Goal: Task Accomplishment & Management: Manage account settings

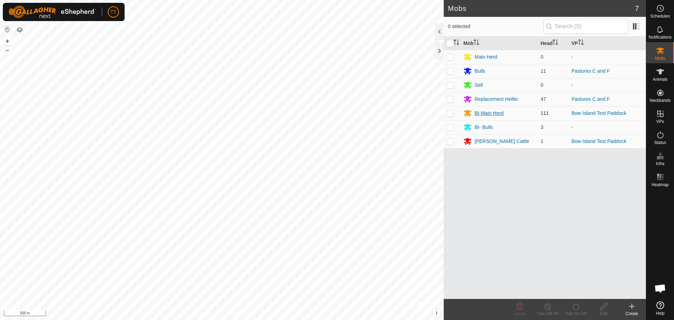
click at [481, 113] on div "BI-Main Herd" at bounding box center [489, 113] width 29 height 7
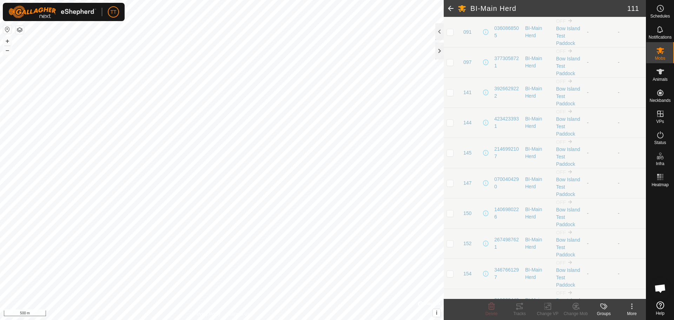
scroll to position [351, 0]
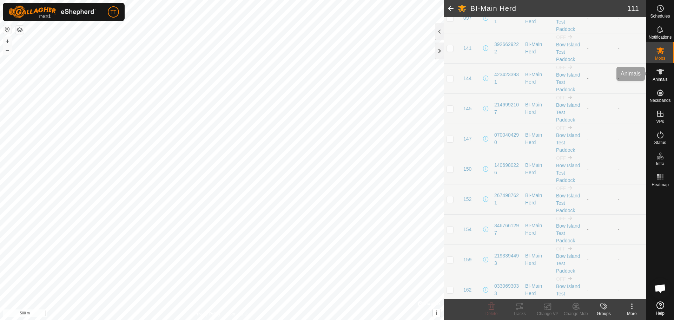
click at [663, 79] on span "Animals" at bounding box center [660, 79] width 15 height 4
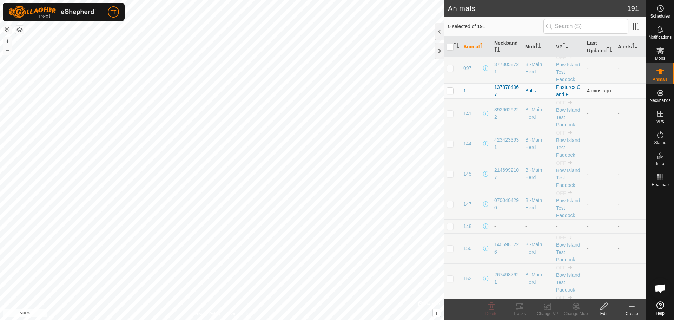
scroll to position [70, 0]
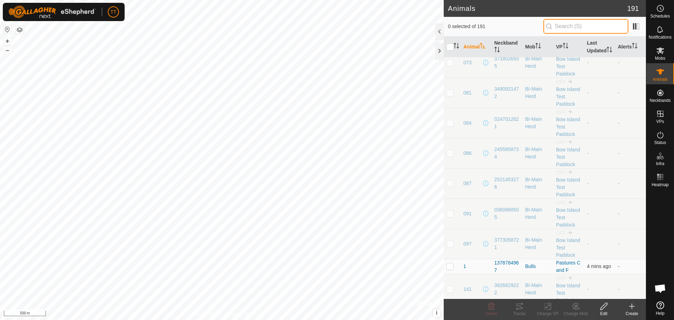
click at [574, 30] on input "text" at bounding box center [586, 26] width 85 height 15
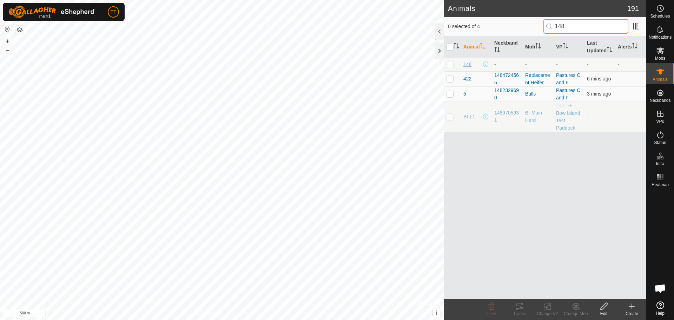
type input "148"
click at [468, 68] on span "148" at bounding box center [468, 64] width 8 height 7
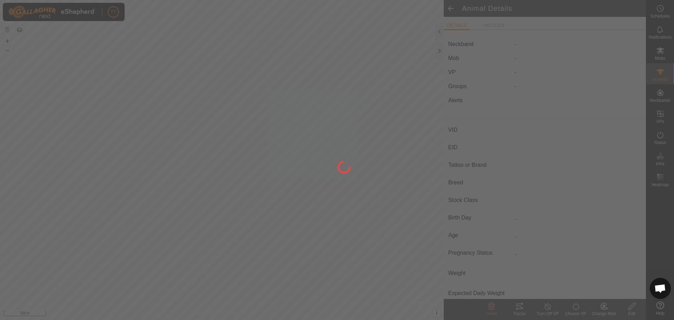
type input "148"
type input "124000182036246"
type input "Y"
type input "Mixed"
type input "Heifer"
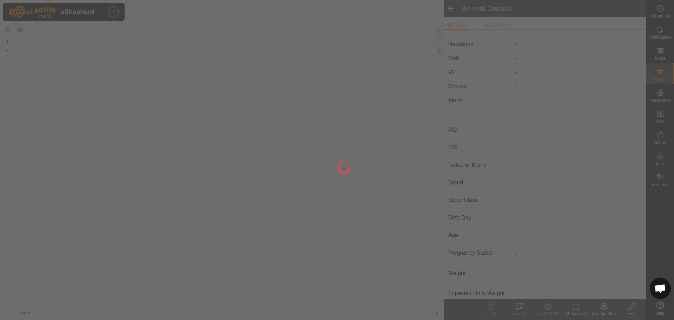
type input "0 kg"
type input "-"
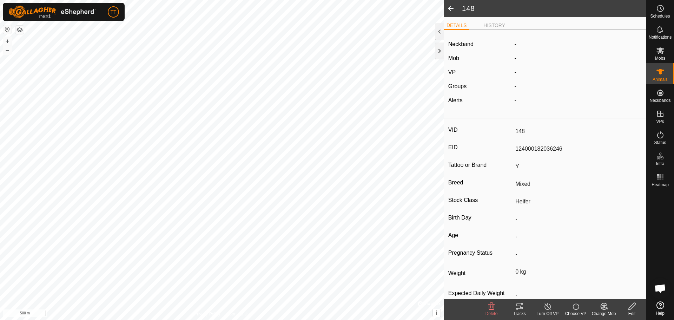
click at [638, 318] on div "Edit" at bounding box center [632, 309] width 28 height 21
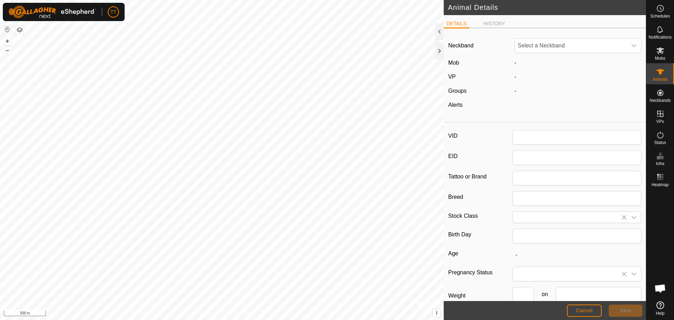
click at [564, 35] on div "Neckband Select a Neckband Mob - VP - Groups - Alerts" at bounding box center [545, 77] width 202 height 86
type input "148"
type input "124000182036246"
type input "Y"
type input "Mixed"
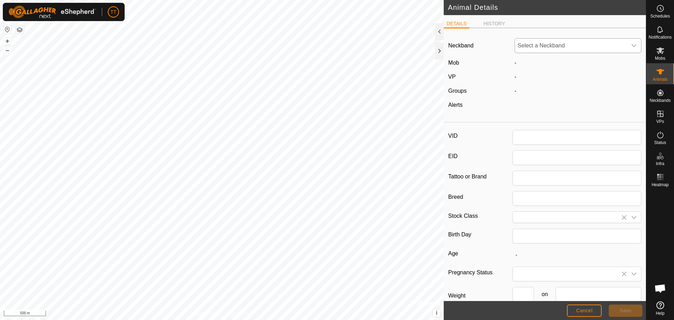
type input "Heifer"
type input "0"
click at [566, 47] on span "Select a Neckband" at bounding box center [571, 46] width 112 height 14
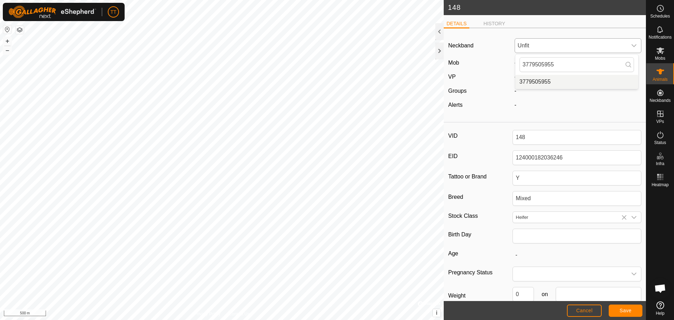
type input "3779505955"
click at [553, 84] on li "3779505955" at bounding box center [577, 82] width 123 height 14
click at [632, 312] on button "Save" at bounding box center [626, 310] width 34 height 12
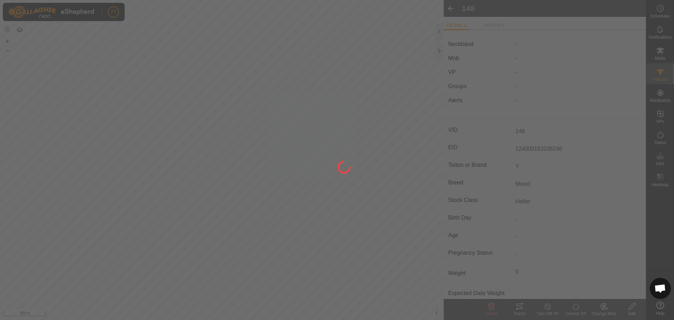
type input "0 kg"
type input "-"
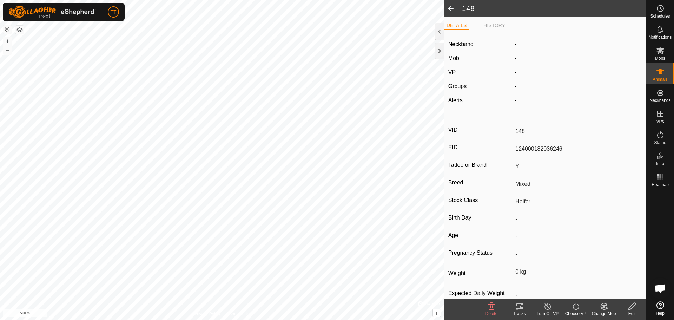
click at [605, 309] on icon at bounding box center [604, 306] width 6 height 6
click at [612, 279] on link "Choose Mob..." at bounding box center [625, 276] width 70 height 14
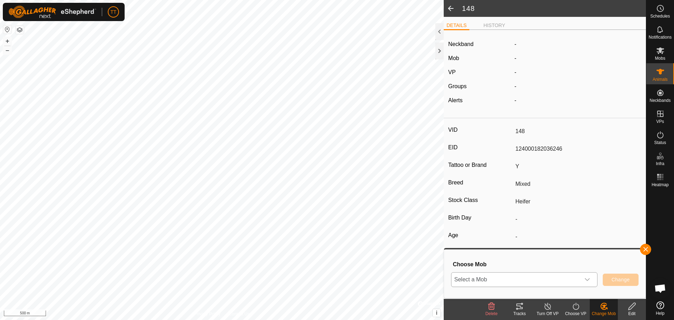
click at [572, 284] on span "Select a Mob" at bounding box center [516, 279] width 129 height 14
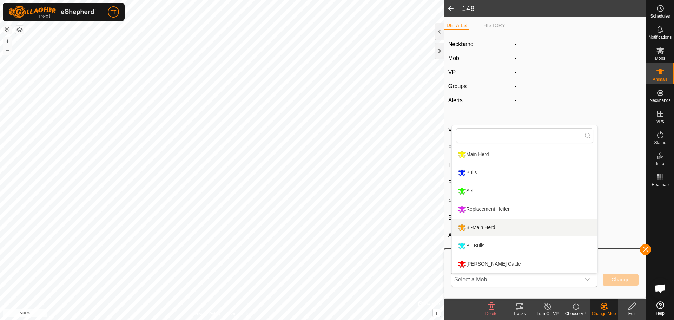
drag, startPoint x: 496, startPoint y: 231, endPoint x: 501, endPoint y: 232, distance: 5.0
click at [496, 231] on li "BI-Main Herd" at bounding box center [525, 228] width 146 height 18
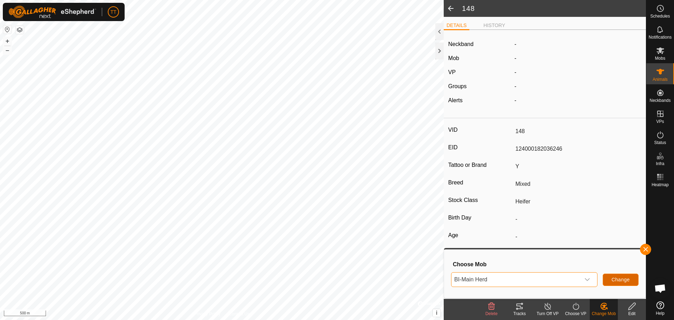
click at [635, 282] on button "Change" at bounding box center [621, 280] width 36 height 12
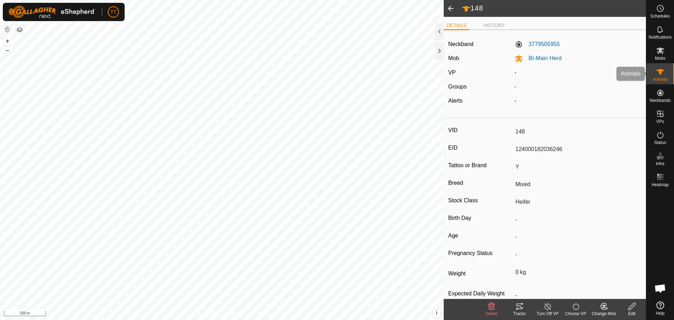
click at [662, 74] on icon at bounding box center [660, 71] width 8 height 8
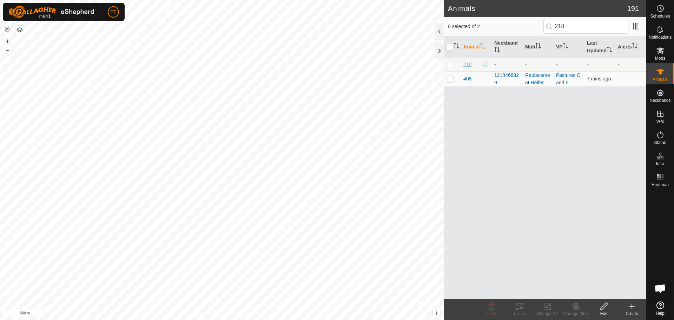
type input "218"
click at [467, 68] on span "218" at bounding box center [468, 64] width 8 height 7
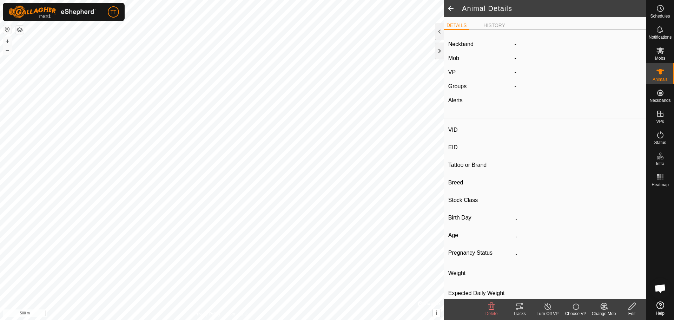
type input "218"
type input "124000182036247"
type input "Y"
type input "Mixed"
type input "Heifer"
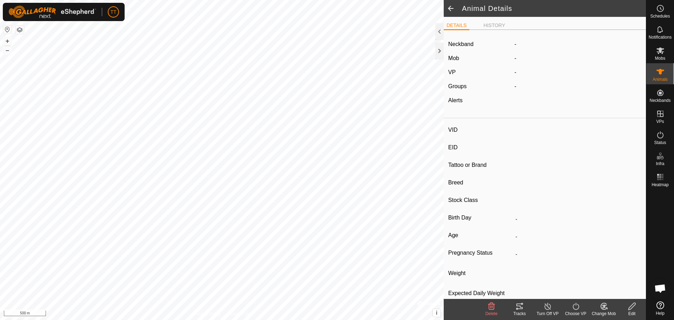
type input "0 kg"
type input "-"
click at [630, 306] on icon at bounding box center [632, 306] width 9 height 8
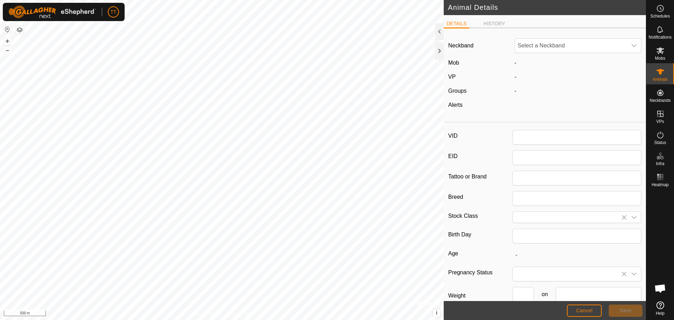
type input "218"
type input "124000182036247"
type input "Y"
type input "Mixed"
type input "Heifer"
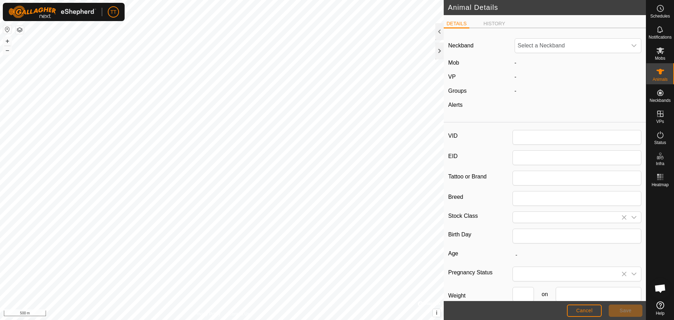
type input "0"
click at [545, 45] on span "Unfit" at bounding box center [571, 46] width 112 height 14
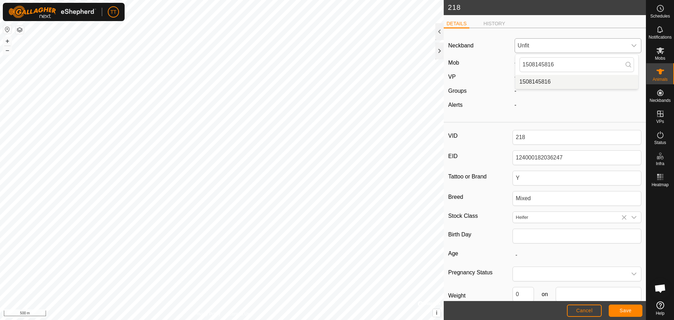
type input "1508145816"
click at [553, 77] on li "1508145816" at bounding box center [577, 82] width 123 height 14
click at [630, 311] on span "Save" at bounding box center [626, 311] width 12 height 6
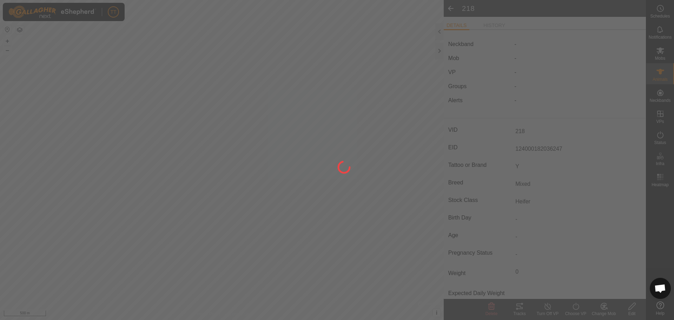
type input "0 kg"
type input "-"
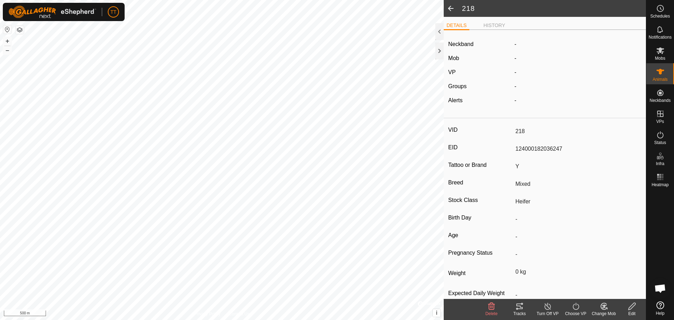
click at [603, 309] on icon at bounding box center [604, 306] width 6 height 6
click at [613, 277] on link "Choose Mob..." at bounding box center [625, 276] width 70 height 14
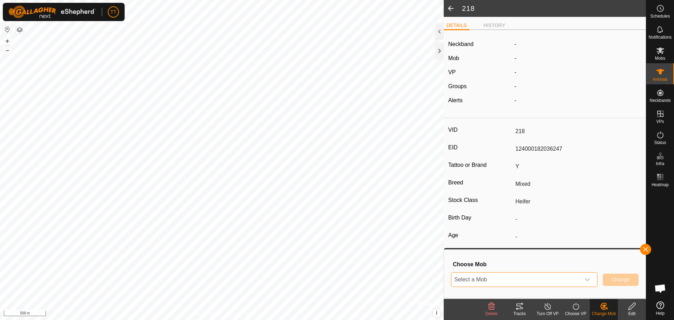
click at [562, 284] on span "Select a Mob" at bounding box center [516, 279] width 129 height 14
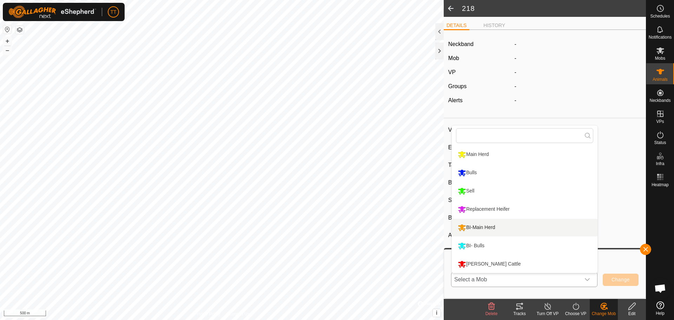
drag, startPoint x: 505, startPoint y: 225, endPoint x: 506, endPoint y: 229, distance: 3.8
click at [505, 225] on li "BI-Main Herd" at bounding box center [525, 228] width 146 height 18
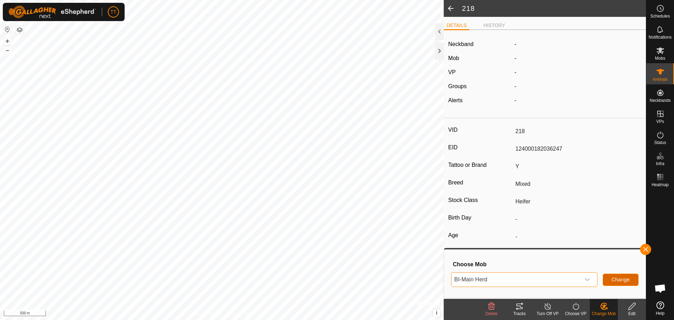
click at [622, 280] on span "Change" at bounding box center [621, 280] width 18 height 6
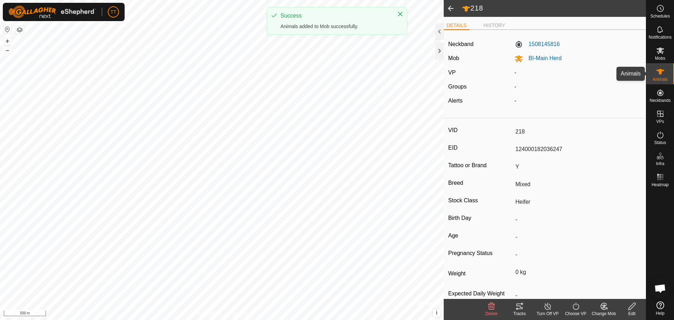
click at [667, 73] on es-animals-svg-icon at bounding box center [660, 71] width 13 height 11
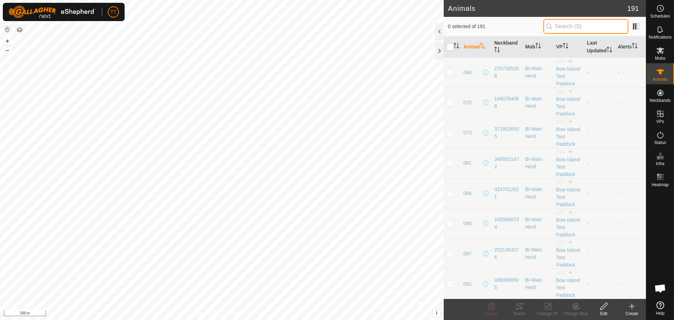
click at [567, 22] on input "text" at bounding box center [586, 26] width 85 height 15
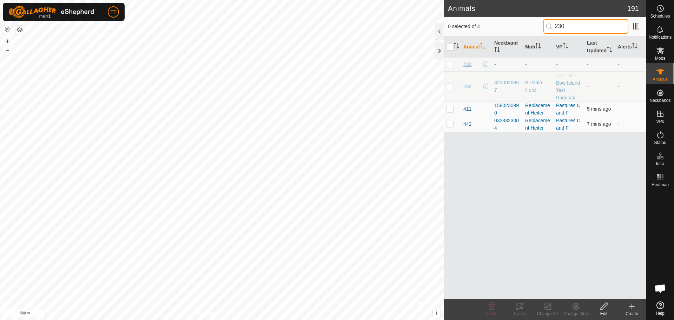
type input "230"
click at [470, 68] on span "230" at bounding box center [468, 64] width 8 height 7
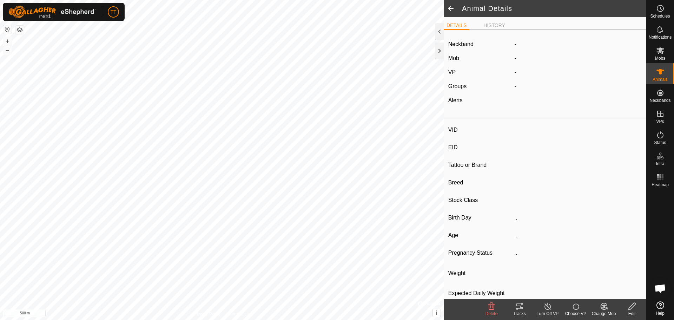
type input "230"
type input "124000231776632"
type input "Y"
type input "Mixed"
type input "Heifer"
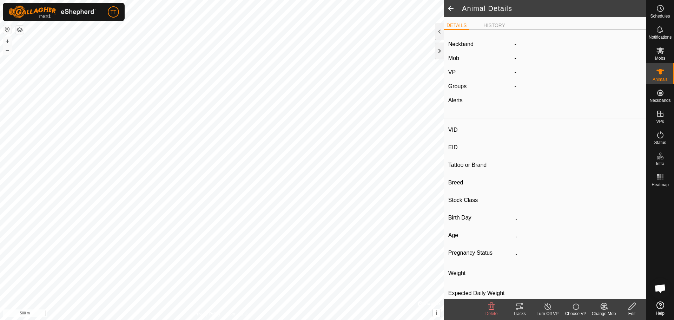
type input "0 kg"
type input "-"
click at [633, 310] on div "Edit" at bounding box center [632, 309] width 28 height 21
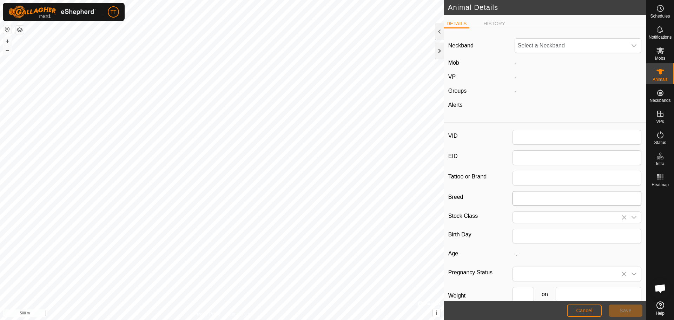
type input "230"
type input "124000231776632"
type input "Y"
type input "Mixed"
type input "Heifer"
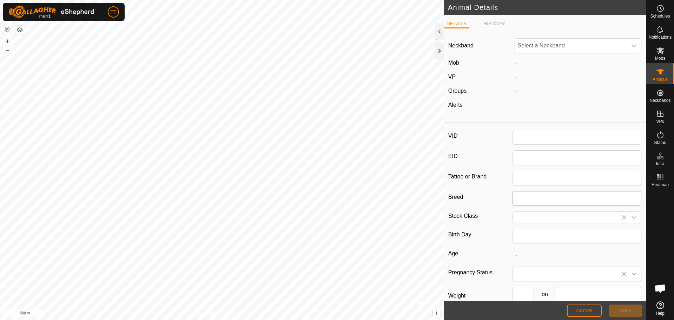
type input "0"
click at [546, 47] on span "Unfit" at bounding box center [571, 46] width 112 height 14
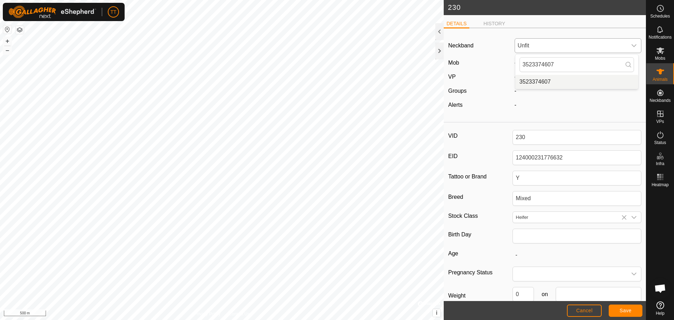
type input "3523374607"
click at [545, 79] on li "3523374607" at bounding box center [577, 82] width 123 height 14
click at [619, 312] on button "Save" at bounding box center [626, 310] width 34 height 12
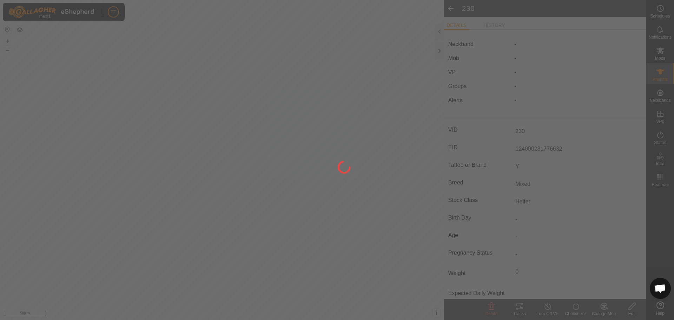
type input "0 kg"
type input "-"
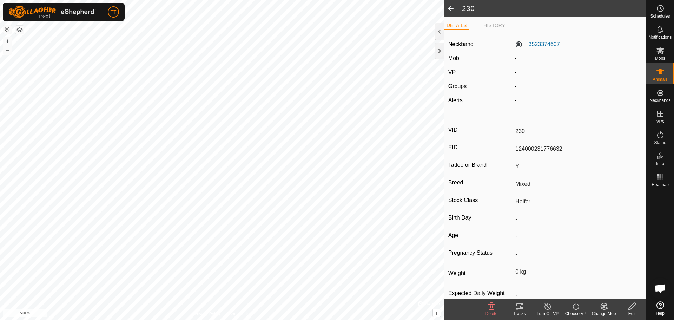
click at [603, 307] on icon at bounding box center [604, 306] width 9 height 8
click at [612, 274] on link "Choose Mob..." at bounding box center [625, 276] width 70 height 14
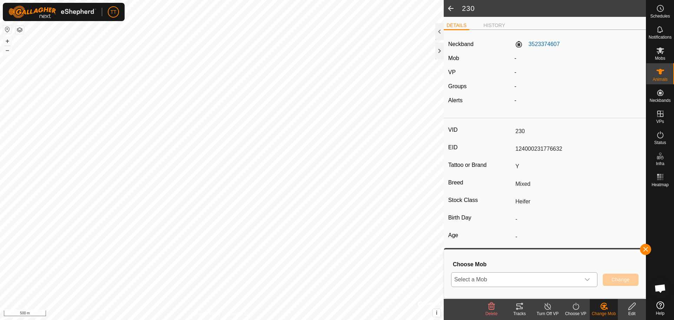
click at [570, 280] on span "Select a Mob" at bounding box center [516, 279] width 129 height 14
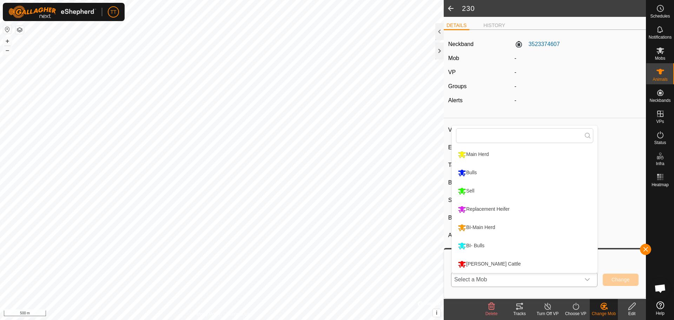
click at [504, 224] on li "BI-Main Herd" at bounding box center [525, 228] width 146 height 18
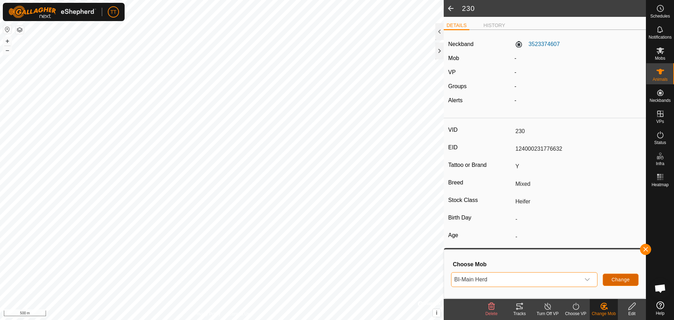
click at [627, 280] on span "Change" at bounding box center [621, 280] width 18 height 6
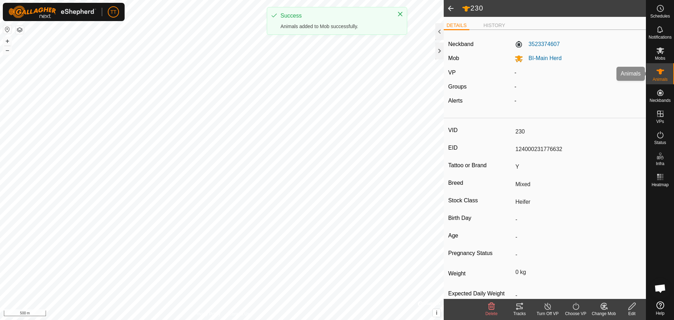
click at [664, 70] on icon at bounding box center [660, 71] width 8 height 8
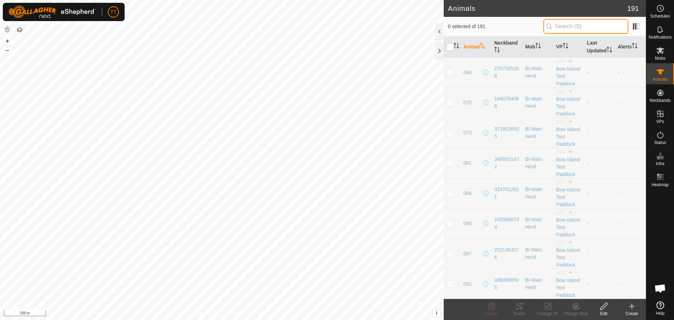
click at [575, 24] on input "text" at bounding box center [586, 26] width 85 height 15
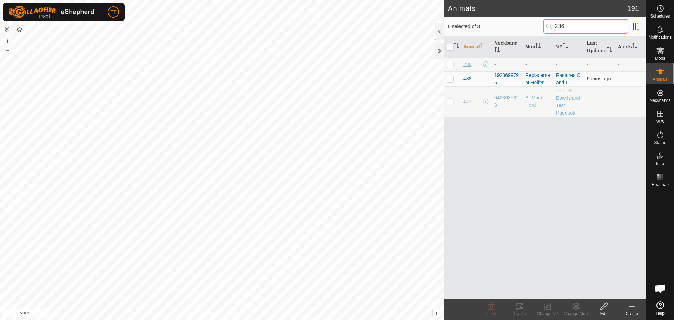
type input "236"
click at [470, 68] on span "236" at bounding box center [468, 64] width 8 height 7
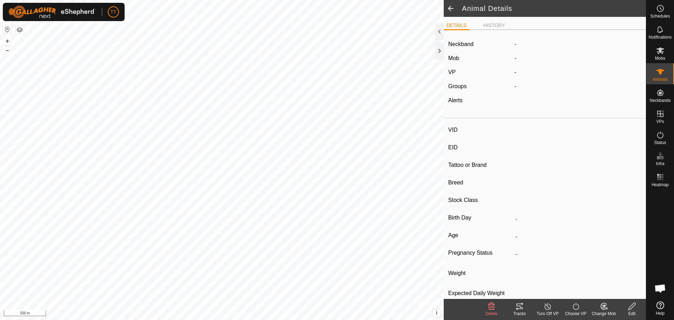
type input "236"
type input "124000182036248"
type input "Y"
type input "Mixed"
type input "Heifer"
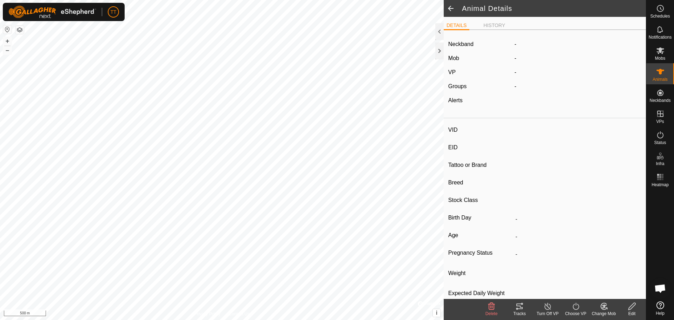
type input "0 kg"
type input "-"
click at [629, 311] on div "Edit" at bounding box center [632, 313] width 28 height 6
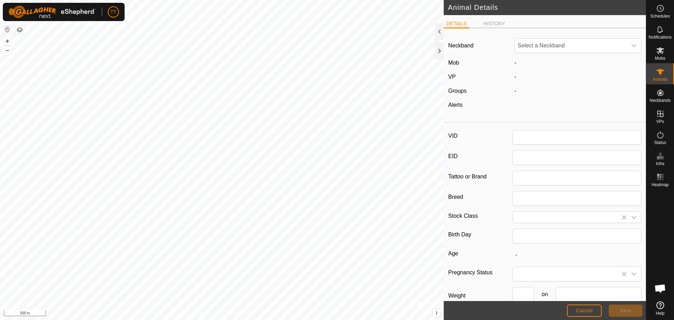
type input "236"
type input "124000182036248"
type input "Y"
type input "Mixed"
type input "Heifer"
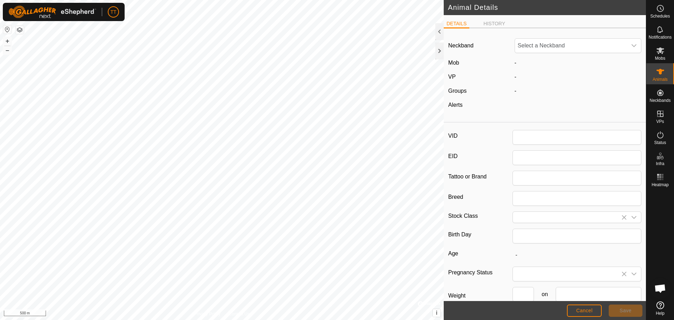
type input "0"
click at [532, 50] on span "Unfit" at bounding box center [571, 46] width 112 height 14
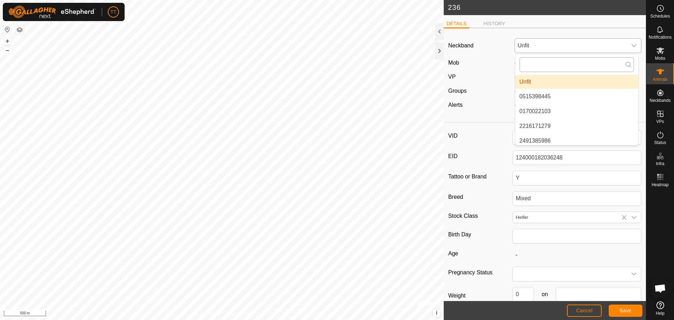
click at [537, 66] on input "text" at bounding box center [577, 64] width 114 height 15
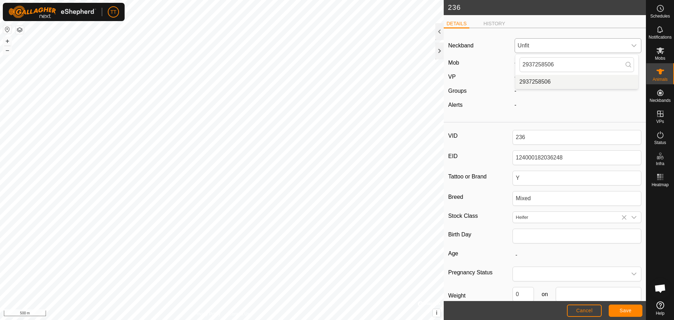
type input "2937258506"
click at [535, 81] on li "2937258506" at bounding box center [577, 82] width 123 height 14
click at [625, 310] on span "Save" at bounding box center [626, 311] width 12 height 6
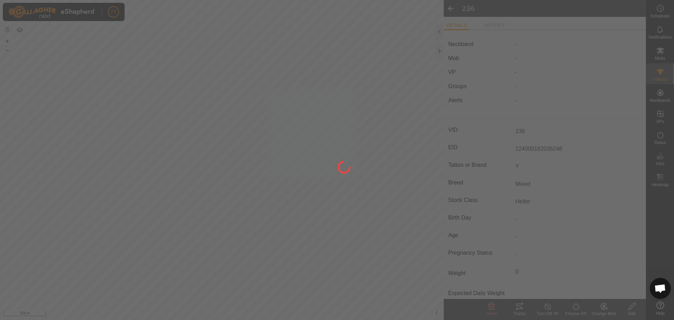
type input "0 kg"
type input "-"
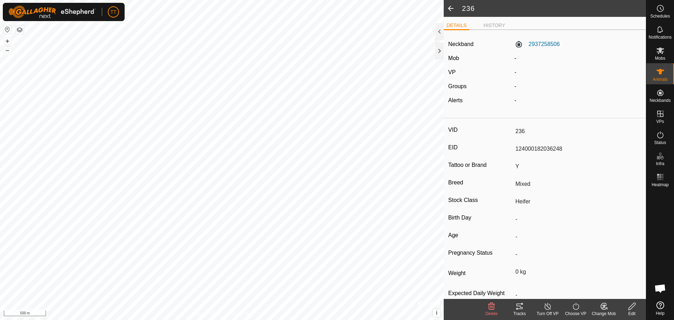
click at [606, 309] on icon at bounding box center [604, 306] width 6 height 6
click at [608, 277] on link "Choose Mob..." at bounding box center [625, 276] width 70 height 14
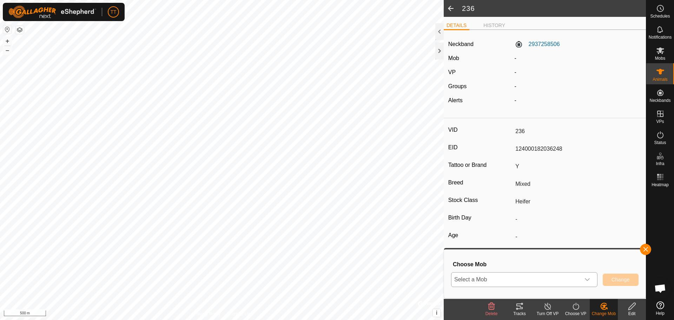
click at [548, 282] on span "Select a Mob" at bounding box center [516, 279] width 129 height 14
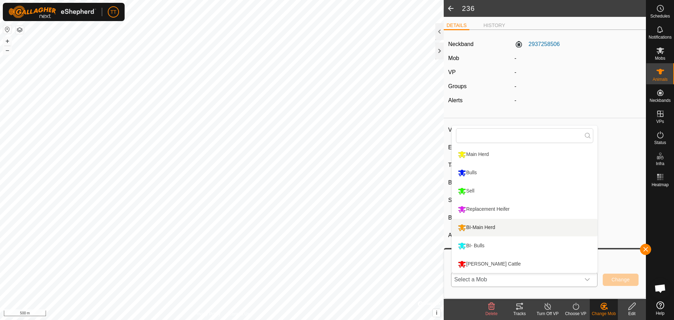
click at [501, 223] on li "BI-Main Herd" at bounding box center [525, 228] width 146 height 18
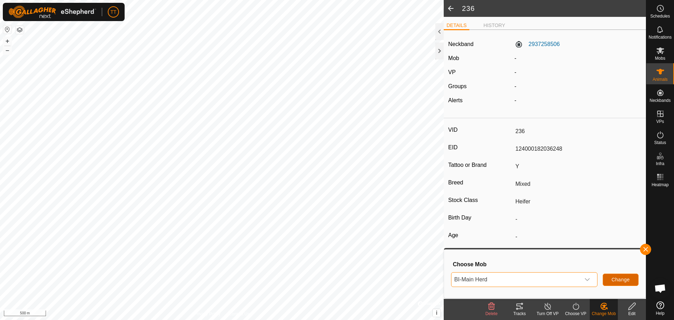
click at [623, 282] on span "Change" at bounding box center [621, 280] width 18 height 6
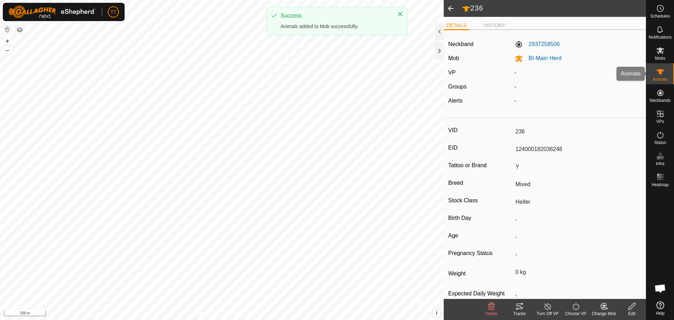
click at [663, 74] on icon at bounding box center [660, 71] width 8 height 8
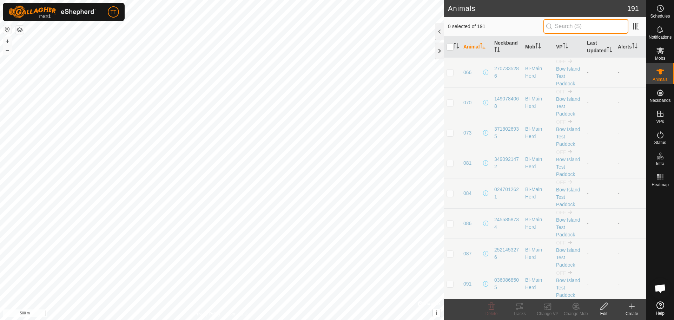
click at [582, 27] on input "text" at bounding box center [586, 26] width 85 height 15
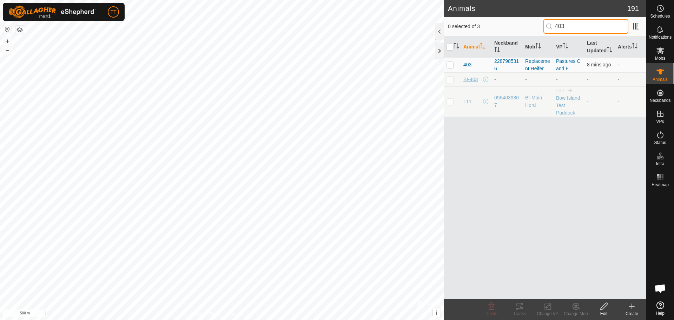
type input "403"
click at [475, 83] on span "BI-403" at bounding box center [471, 79] width 14 height 7
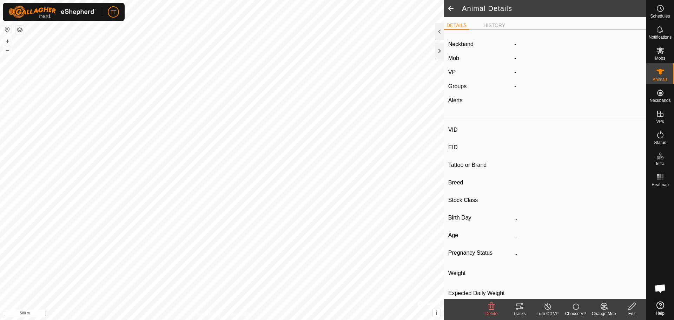
type input "BI-403"
type input "[CREDIT_CARD_NUMBER]"
type input "Y"
type input "Mixed"
type input "Heifer"
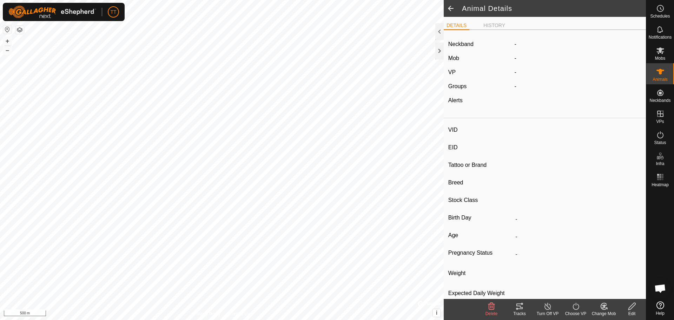
type input "0 kg"
type input "-"
click at [597, 310] on div "Change Mob" at bounding box center [604, 313] width 28 height 6
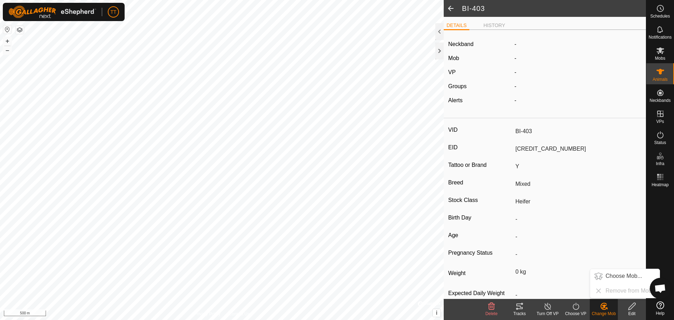
click at [633, 310] on div "Edit" at bounding box center [632, 309] width 28 height 21
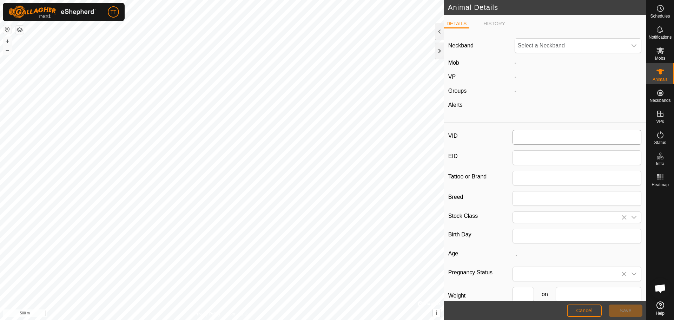
type input "BI-403"
type input "[CREDIT_CARD_NUMBER]"
type input "Y"
type input "Mixed"
type input "Heifer"
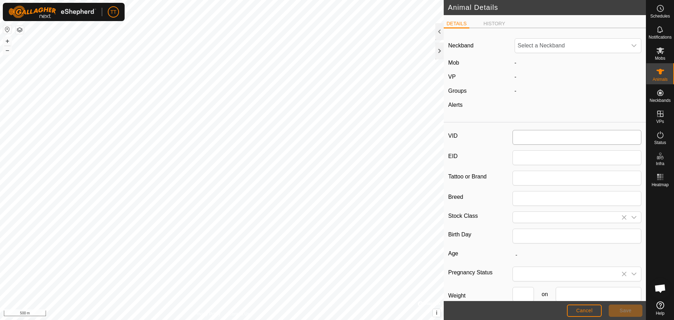
type input "0"
click at [556, 48] on span "Unfit" at bounding box center [571, 46] width 112 height 14
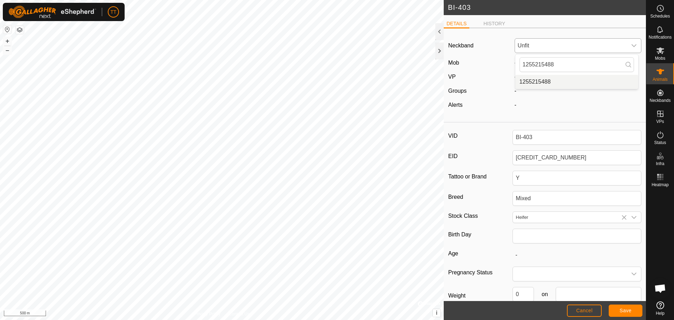
type input "1255215488"
drag, startPoint x: 552, startPoint y: 84, endPoint x: 552, endPoint y: 90, distance: 6.0
click at [552, 84] on li "1255215488" at bounding box center [577, 82] width 123 height 14
click at [620, 311] on span "Save" at bounding box center [626, 311] width 12 height 6
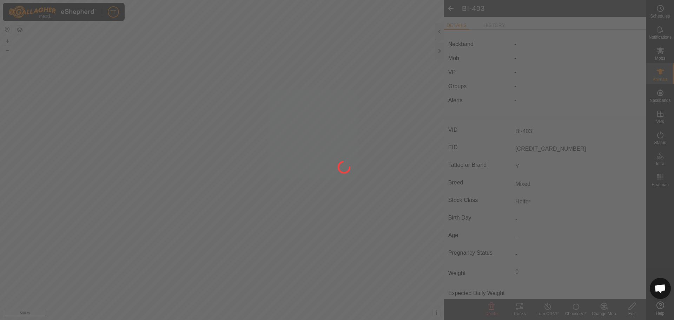
type input "0 kg"
type input "-"
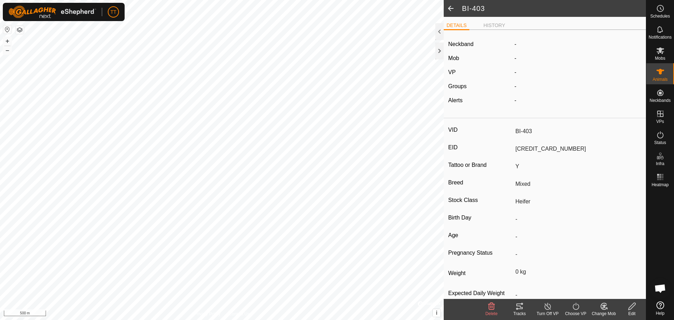
click at [606, 309] on icon at bounding box center [604, 306] width 6 height 6
click at [619, 281] on link "Choose Mob..." at bounding box center [625, 276] width 70 height 14
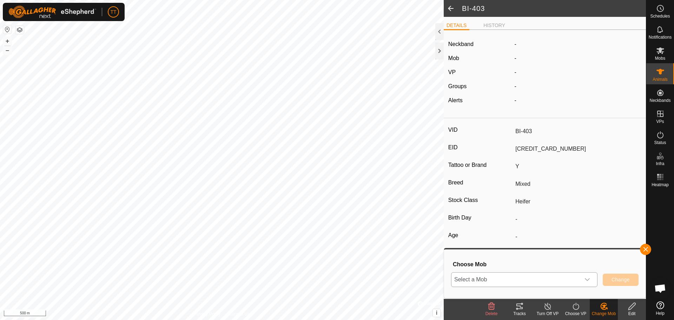
click at [553, 277] on span "Select a Mob" at bounding box center [516, 279] width 129 height 14
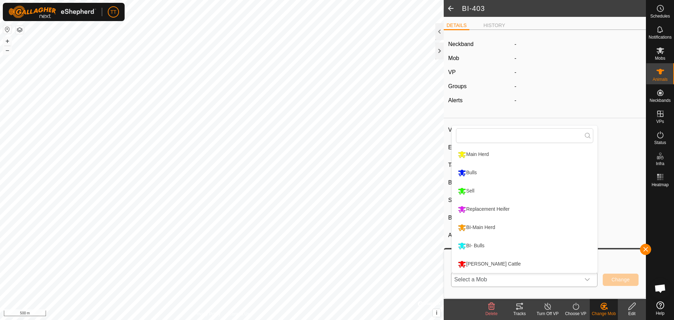
click at [508, 224] on li "BI-Main Herd" at bounding box center [525, 228] width 146 height 18
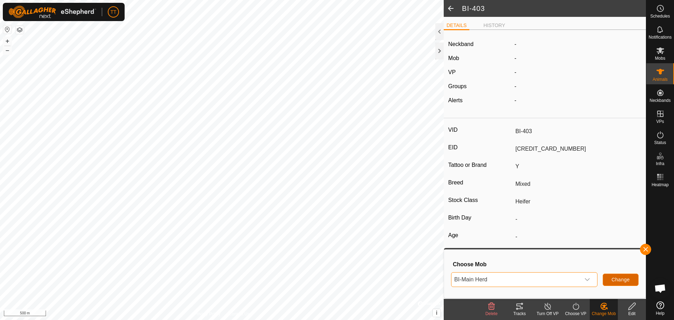
click at [637, 284] on button "Change" at bounding box center [621, 280] width 36 height 12
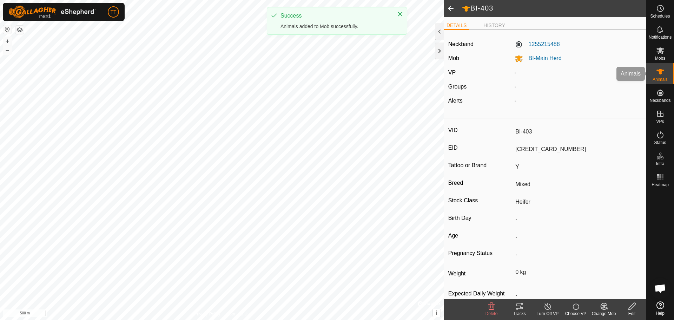
click at [669, 71] on div "Animals" at bounding box center [660, 73] width 28 height 21
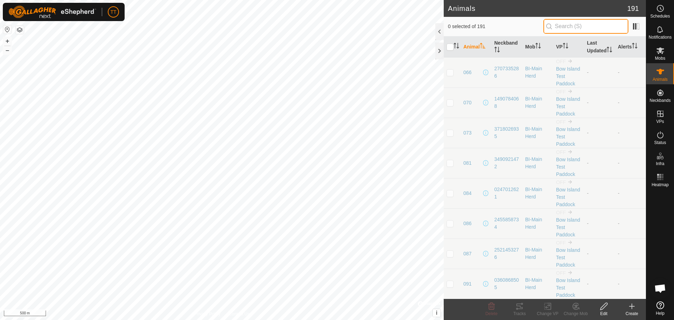
click at [579, 25] on input "text" at bounding box center [586, 26] width 85 height 15
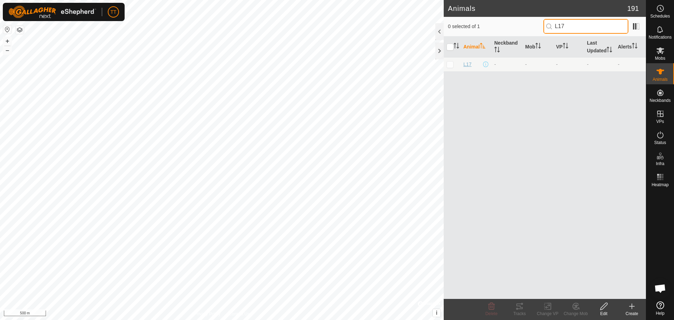
type input "L17"
click at [467, 68] on span "L17" at bounding box center [468, 64] width 8 height 7
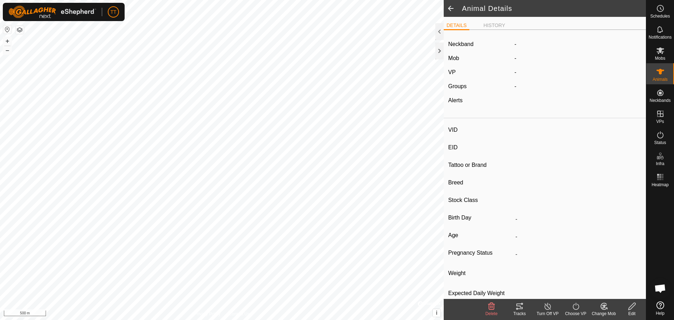
type input "L17"
type input "124000190890647"
type input "Y"
type input "Mixed"
type input "Heifer"
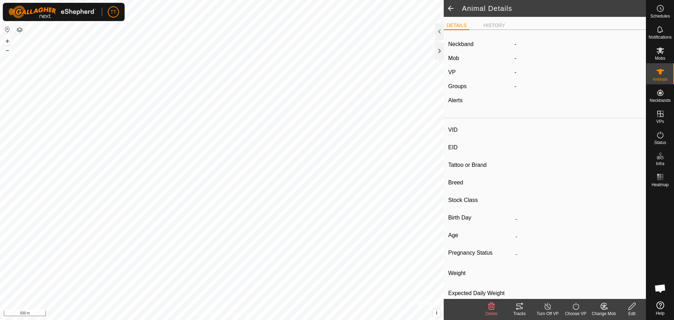
type input "0 kg"
type input "-"
click at [628, 306] on edit-svg-icon at bounding box center [632, 306] width 28 height 8
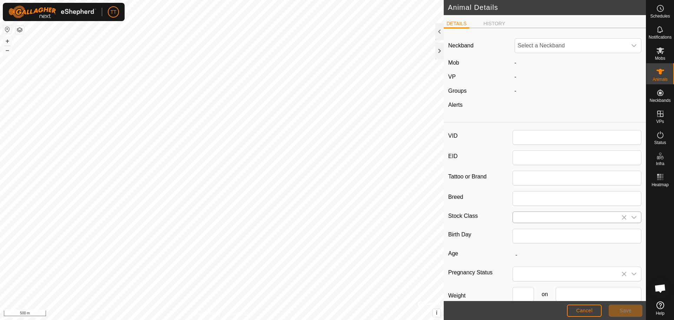
type input "L17"
type input "124000190890647"
type input "Y"
type input "Mixed"
type input "Heifer"
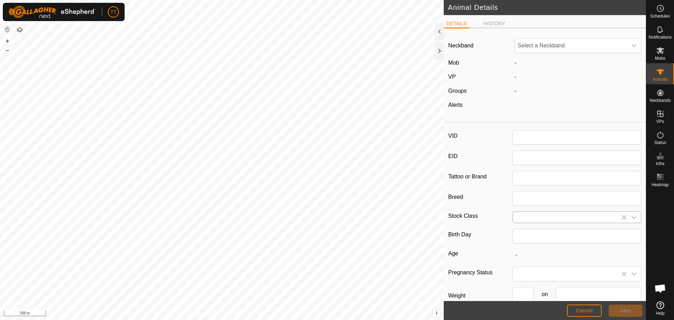
type input "0"
click at [563, 45] on span "Unfit" at bounding box center [571, 46] width 112 height 14
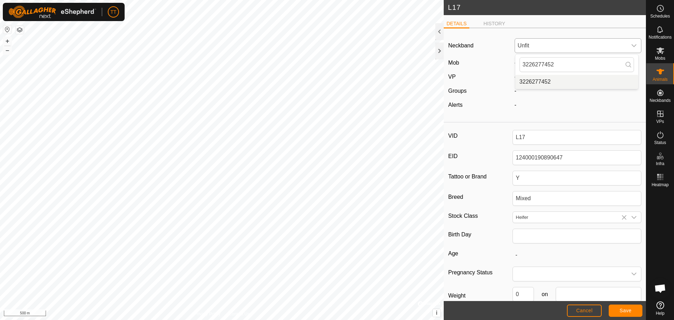
type input "3226277452"
click at [549, 80] on li "3226277452" at bounding box center [577, 82] width 123 height 14
click at [629, 312] on span "Save" at bounding box center [626, 311] width 12 height 6
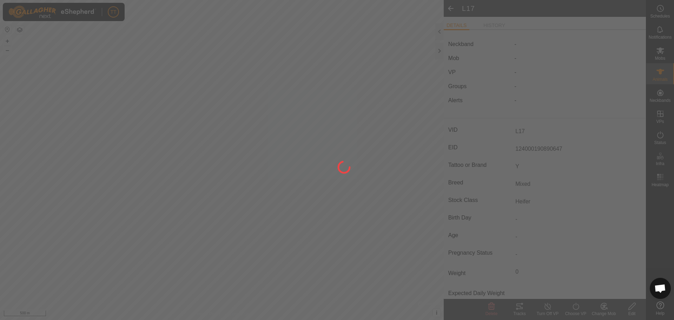
type input "0 kg"
type input "-"
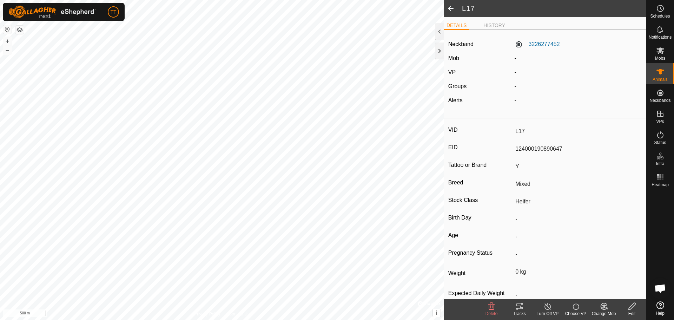
click at [604, 307] on icon at bounding box center [604, 306] width 5 height 4
click at [615, 279] on link "Choose Mob..." at bounding box center [625, 276] width 70 height 14
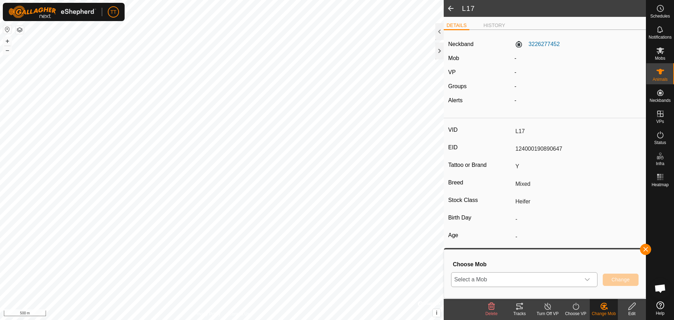
click at [580, 281] on div "dropdown trigger" at bounding box center [587, 279] width 14 height 14
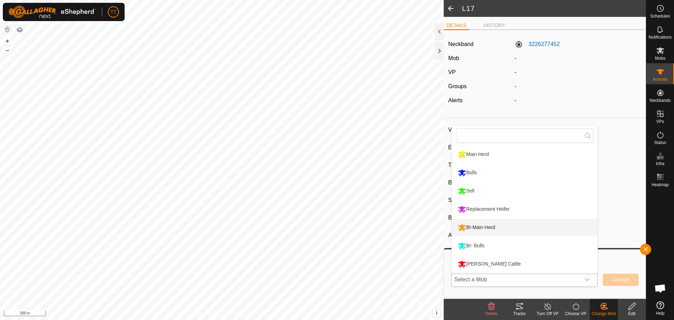
click at [517, 225] on li "BI-Main Herd" at bounding box center [525, 228] width 146 height 18
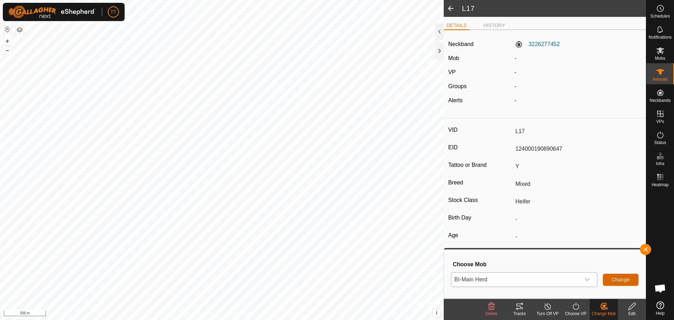
click at [620, 281] on span "Change" at bounding box center [621, 280] width 18 height 6
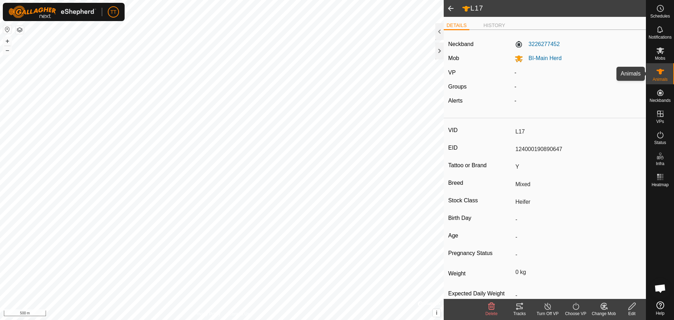
click at [658, 74] on icon at bounding box center [660, 71] width 8 height 8
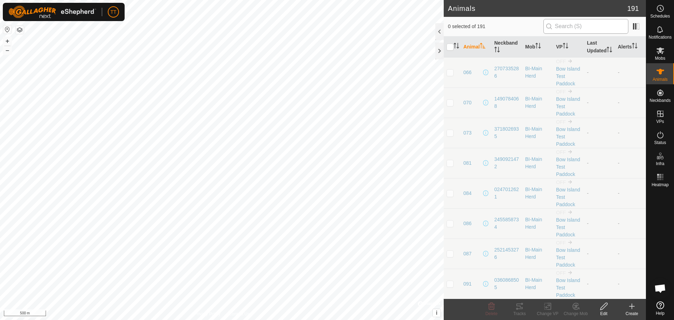
click at [584, 25] on input "text" at bounding box center [586, 26] width 85 height 15
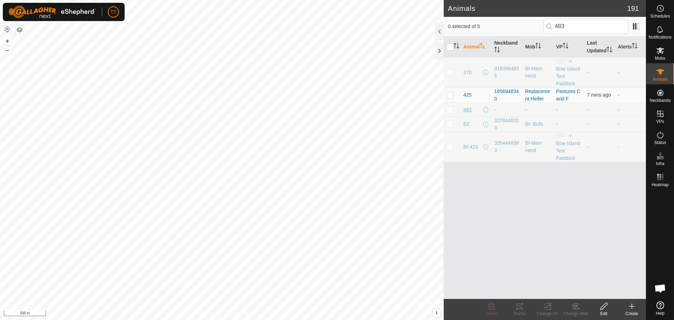
type input "483"
click at [469, 113] on span "483" at bounding box center [468, 109] width 8 height 7
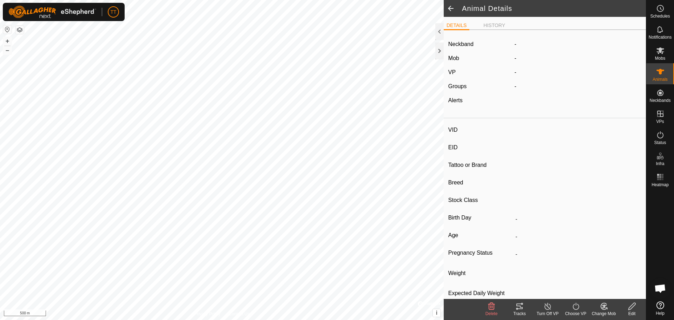
type input "483"
type input "124000194888107"
type input "Y"
type input "Mixed"
type input "Heifer"
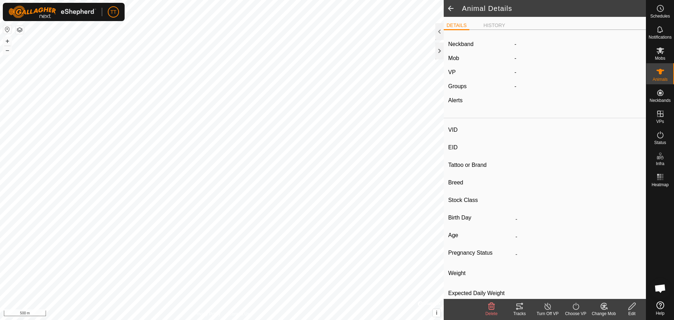
type input "0 kg"
type input "-"
click at [628, 309] on icon at bounding box center [632, 306] width 9 height 8
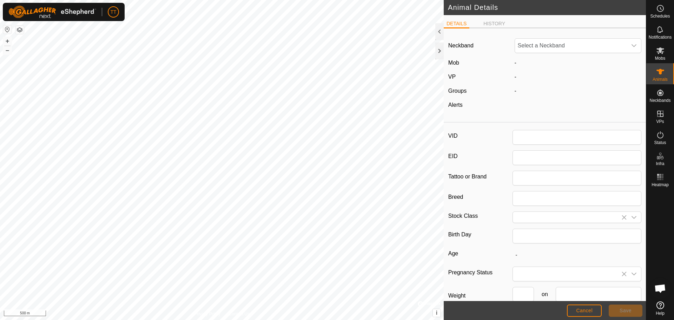
type input "483"
type input "124000194888107"
type input "Y"
type input "Mixed"
type input "Heifer"
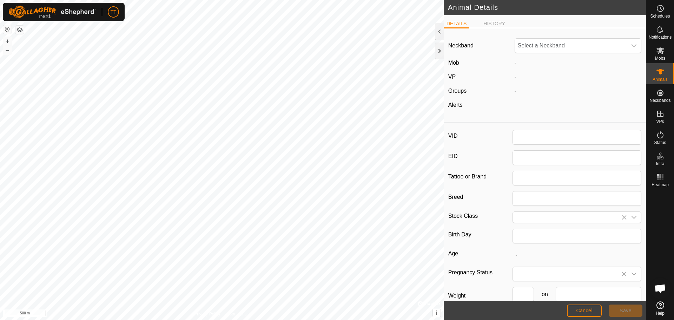
type input "0"
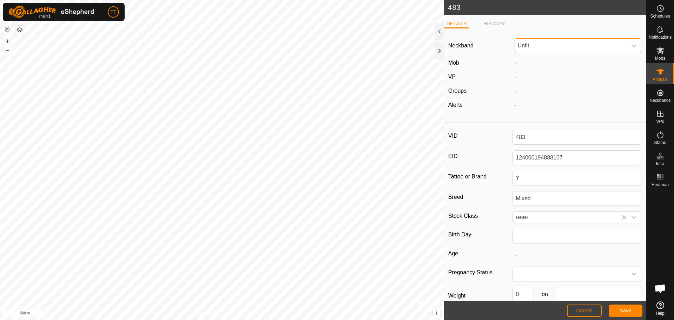
click at [529, 48] on span "Unfit" at bounding box center [571, 46] width 112 height 14
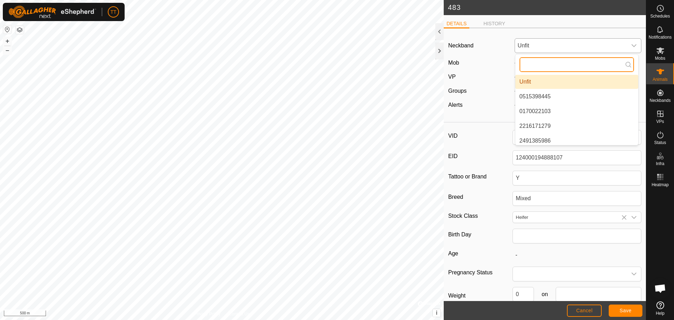
click at [563, 67] on input "text" at bounding box center [577, 64] width 114 height 15
paste input "4220327698"
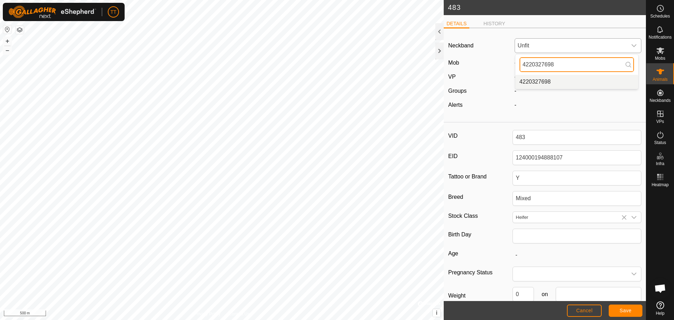
type input "4220327698"
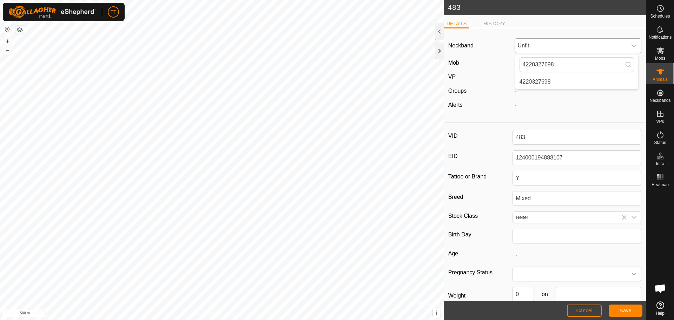
click at [554, 79] on li "4220327698" at bounding box center [577, 82] width 123 height 14
click at [621, 310] on span "Save" at bounding box center [626, 311] width 12 height 6
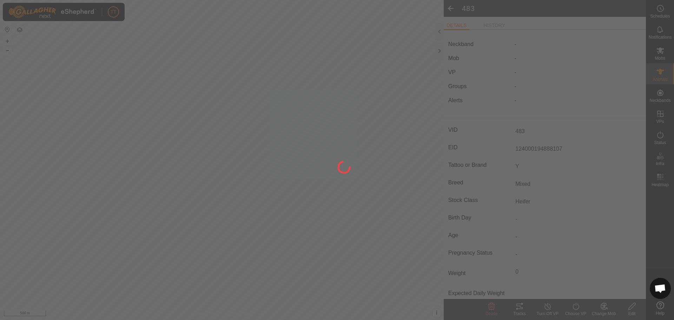
type input "0 kg"
type input "-"
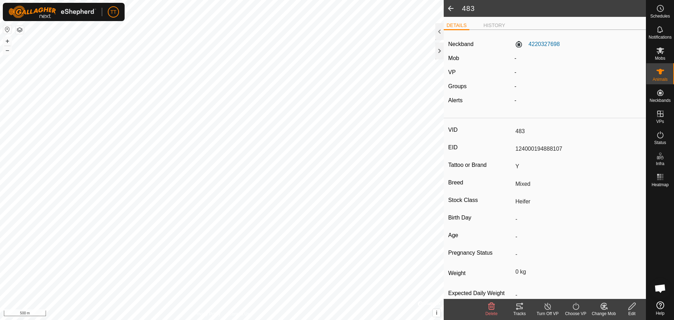
click at [601, 308] on icon at bounding box center [604, 306] width 9 height 8
click at [611, 277] on link "Choose Mob..." at bounding box center [625, 276] width 70 height 14
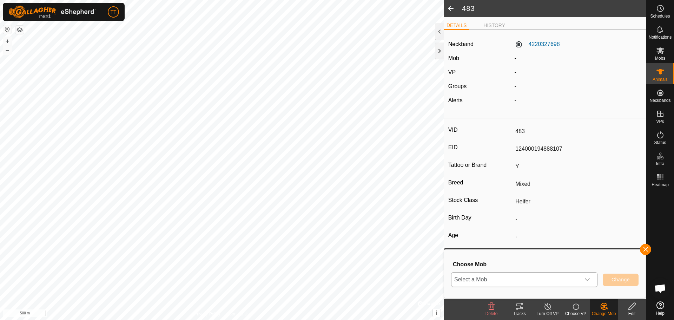
click at [514, 277] on span "Select a Mob" at bounding box center [516, 279] width 129 height 14
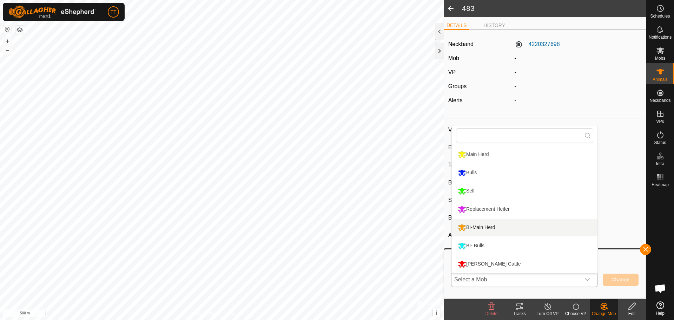
click at [501, 225] on li "BI-Main Herd" at bounding box center [525, 228] width 146 height 18
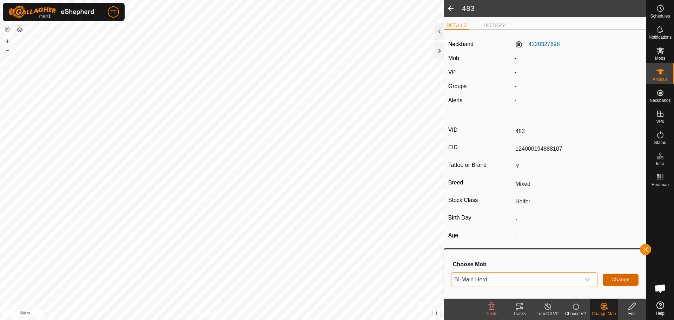
click at [613, 280] on span "Change" at bounding box center [621, 280] width 18 height 6
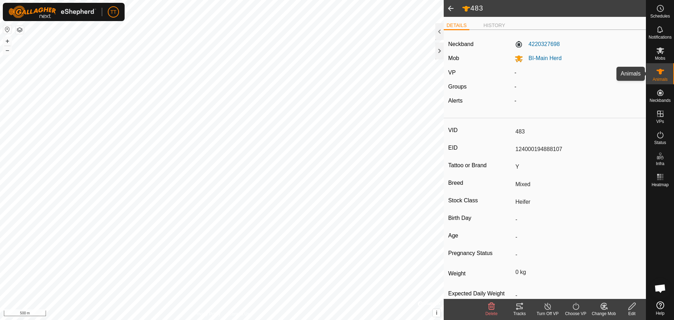
click at [665, 79] on span "Animals" at bounding box center [660, 79] width 15 height 4
